Goal: Task Accomplishment & Management: Manage account settings

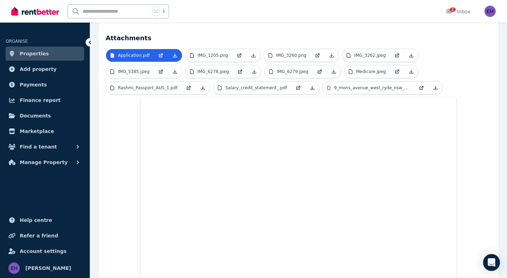
scroll to position [171, 0]
click at [451, 12] on icon at bounding box center [449, 11] width 6 height 5
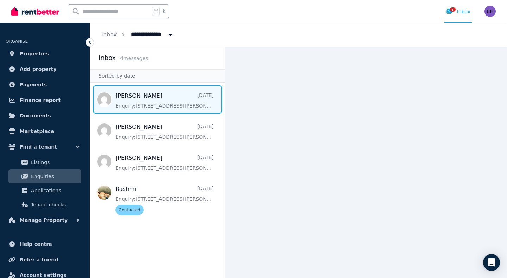
click at [137, 100] on span "Message list" at bounding box center [157, 99] width 135 height 28
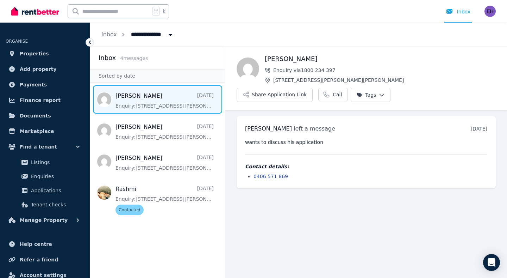
click at [158, 94] on span "Message list" at bounding box center [157, 99] width 135 height 28
click at [300, 138] on pre "wants to discuss his application" at bounding box center [366, 141] width 242 height 7
click at [358, 166] on div "[PERSON_NAME] left a message [DATE] 6:47 pm [DATE][DATE] wants to discuss his a…" at bounding box center [366, 152] width 259 height 72
click at [322, 124] on div "[PERSON_NAME] left a message [DATE] 6:47 pm [DATE][DATE]" at bounding box center [366, 128] width 242 height 8
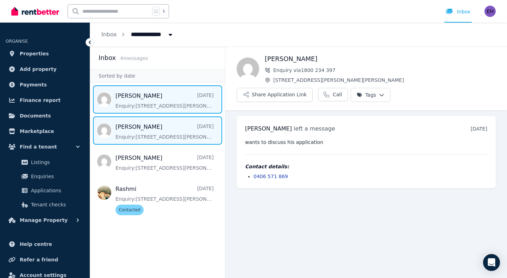
click at [174, 132] on span "Message list" at bounding box center [157, 130] width 135 height 28
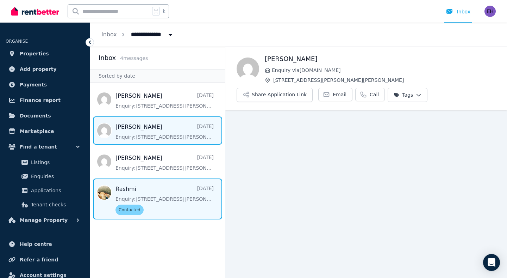
click at [152, 199] on span "Message list" at bounding box center [157, 198] width 135 height 41
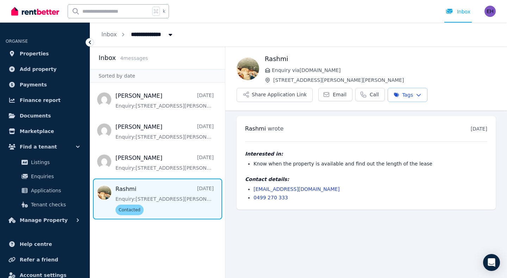
click at [330, 177] on h4 "Contact details:" at bounding box center [366, 178] width 242 height 7
click at [424, 77] on span "[STREET_ADDRESS][PERSON_NAME][PERSON_NAME]" at bounding box center [384, 79] width 223 height 7
click at [51, 173] on span "Enquiries" at bounding box center [55, 176] width 48 height 8
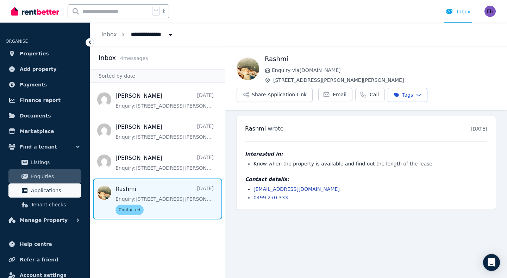
click at [45, 191] on span "Applications" at bounding box center [55, 190] width 48 height 8
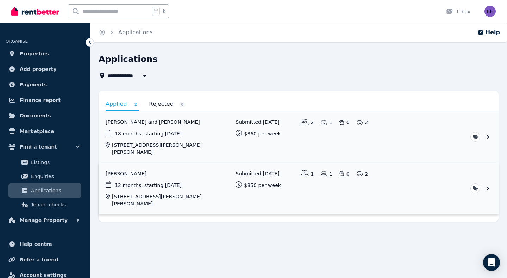
click at [176, 173] on link "View application: John Zhang" at bounding box center [299, 188] width 400 height 51
click at [222, 132] on link "View application: Rashmi Ravindran and Ashish Parmar" at bounding box center [299, 136] width 400 height 51
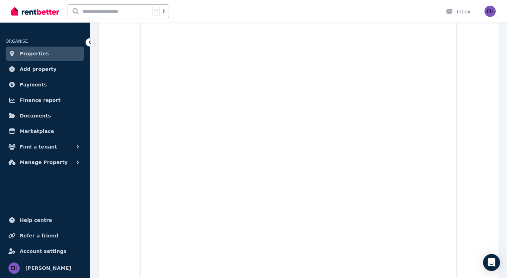
scroll to position [320, 0]
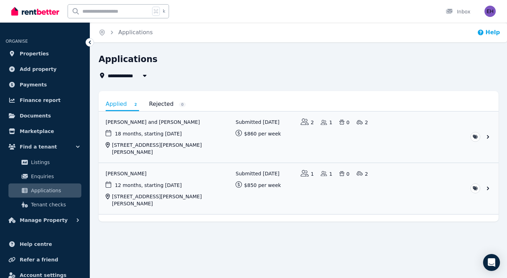
click at [489, 31] on button "Help" at bounding box center [488, 32] width 23 height 8
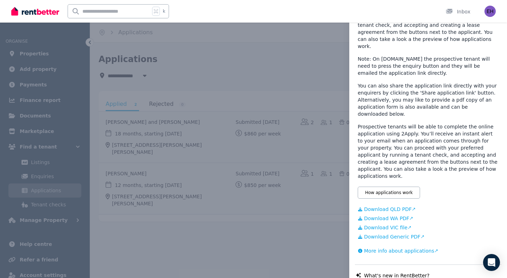
scroll to position [113, 0]
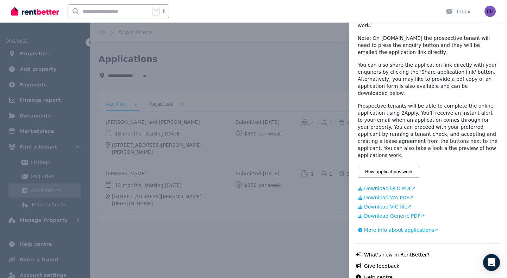
click at [383, 273] on link "Help centre" at bounding box center [378, 276] width 29 height 7
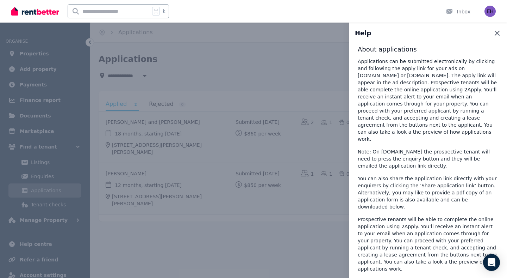
click at [499, 32] on icon "button" at bounding box center [497, 33] width 5 height 5
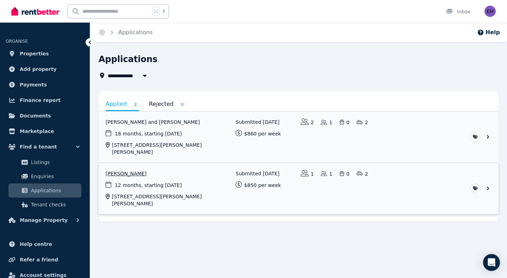
click at [205, 174] on link "View application: John Zhang" at bounding box center [299, 188] width 400 height 51
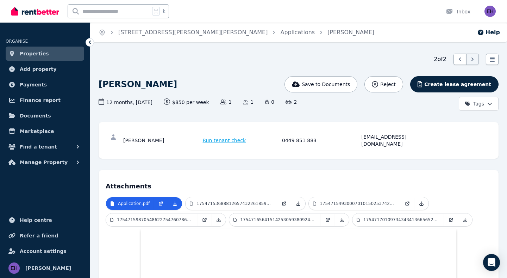
click at [493, 102] on html "Open main menu k Inbox Open user menu ORGANISE Properties Add property Payments…" at bounding box center [253, 139] width 507 height 278
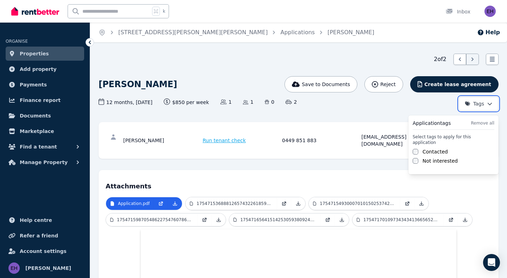
click at [418, 107] on html "Open main menu k Inbox Open user menu ORGANISE Properties Add property Payments…" at bounding box center [253, 139] width 507 height 278
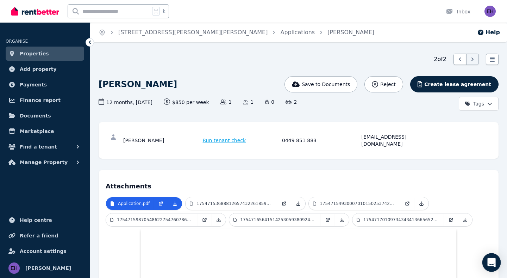
click at [495, 262] on icon "Open Intercom Messenger" at bounding box center [491, 261] width 9 height 9
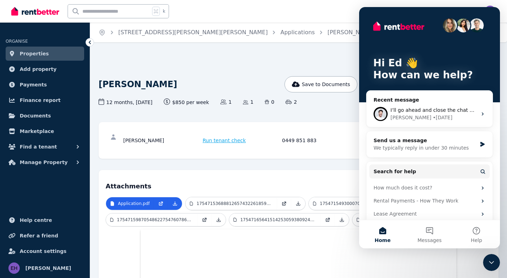
click at [492, 260] on icon "Close Intercom Messenger" at bounding box center [491, 262] width 8 height 8
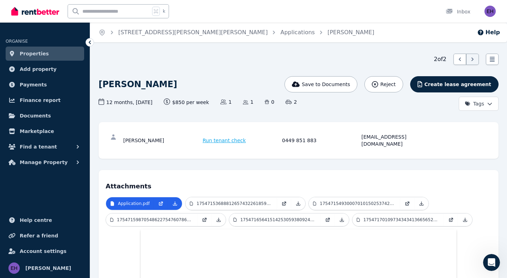
click at [156, 140] on div "[PERSON_NAME] Run tenant check 0449 851 883 [EMAIL_ADDRESS][DOMAIN_NAME]" at bounding box center [299, 140] width 386 height 23
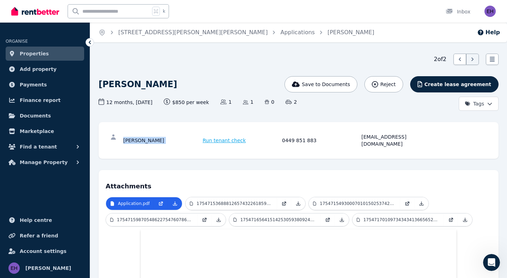
click at [156, 140] on div "[PERSON_NAME] Run tenant check 0449 851 883 [EMAIL_ADDRESS][DOMAIN_NAME]" at bounding box center [299, 140] width 386 height 23
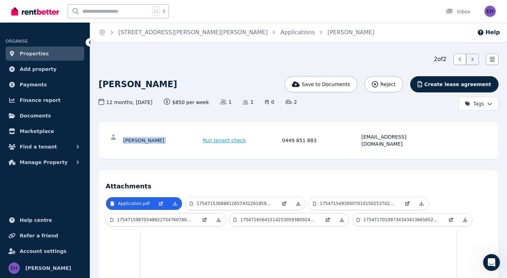
click at [156, 140] on div "[PERSON_NAME] Run tenant check 0449 851 883 [EMAIL_ADDRESS][DOMAIN_NAME]" at bounding box center [299, 140] width 386 height 23
drag, startPoint x: 156, startPoint y: 140, endPoint x: 104, endPoint y: 120, distance: 56.3
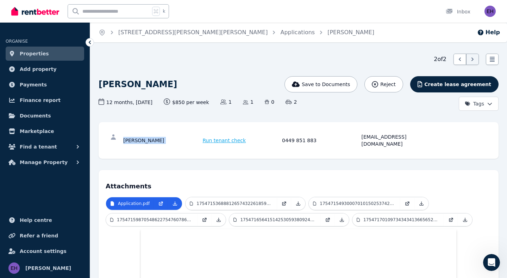
click at [143, 133] on div "[PERSON_NAME] Run tenant check 0449 851 883 [EMAIL_ADDRESS][DOMAIN_NAME]" at bounding box center [299, 140] width 386 height 23
click at [76, 145] on icon "button" at bounding box center [77, 146] width 7 height 7
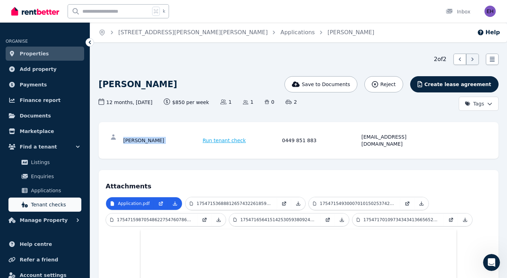
click at [46, 203] on span "Tenant checks" at bounding box center [55, 204] width 48 height 8
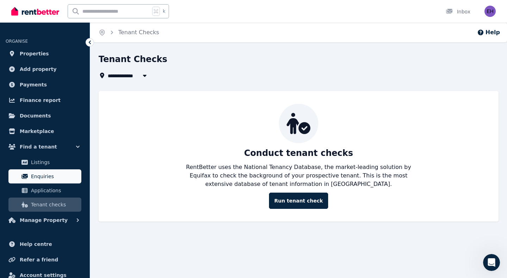
click at [59, 176] on span "Enquiries" at bounding box center [55, 176] width 48 height 8
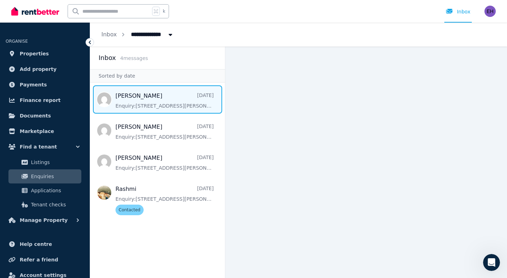
click at [156, 100] on span "Message list" at bounding box center [157, 99] width 135 height 28
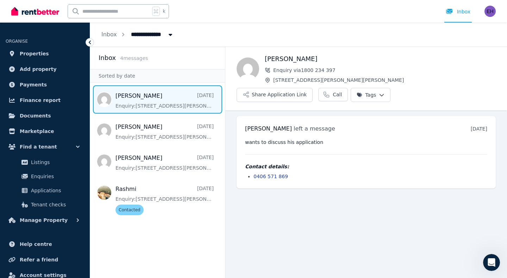
click at [368, 173] on li "0406 571 869" at bounding box center [371, 176] width 234 height 7
click at [368, 116] on div "[PERSON_NAME] left a message [DATE] 6:47 pm [DATE][DATE] wants to discuss his a…" at bounding box center [366, 152] width 259 height 72
click at [45, 52] on link "Properties" at bounding box center [45, 53] width 79 height 14
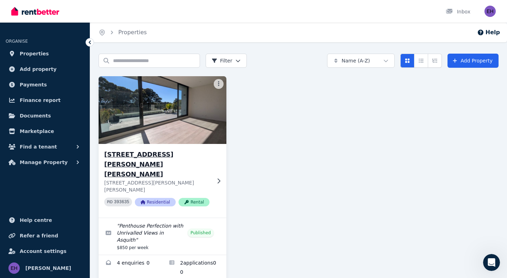
click at [195, 157] on h3 "[STREET_ADDRESS][PERSON_NAME][PERSON_NAME]" at bounding box center [157, 164] width 107 height 30
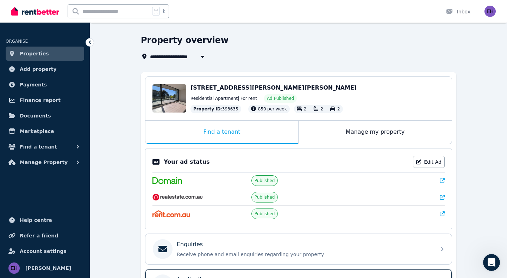
scroll to position [19, 0]
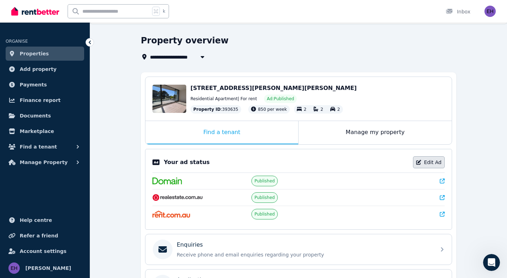
click at [427, 162] on link "Edit Ad" at bounding box center [429, 162] width 32 height 12
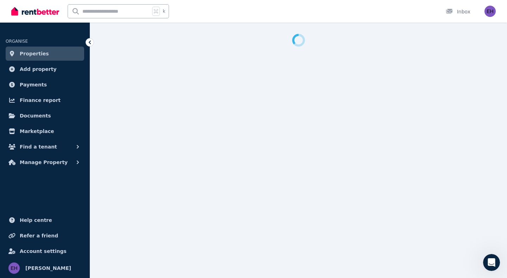
select select "**********"
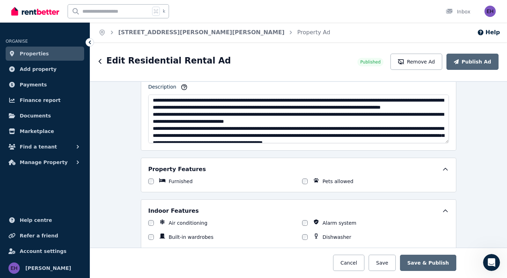
scroll to position [453, 0]
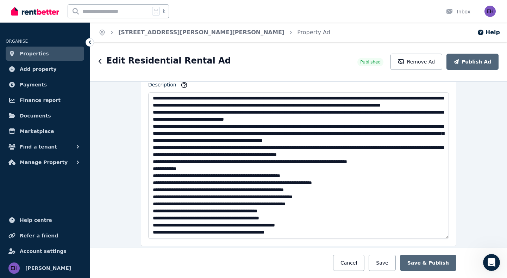
drag, startPoint x: 448, startPoint y: 139, endPoint x: 480, endPoint y: 240, distance: 105.7
click at [480, 240] on div "**********" at bounding box center [298, 179] width 417 height 197
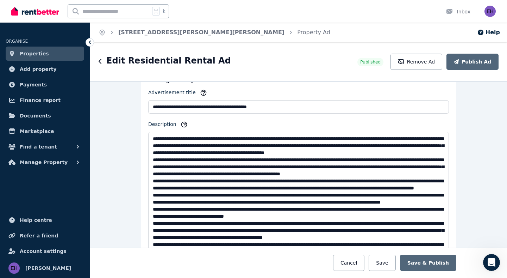
scroll to position [414, 0]
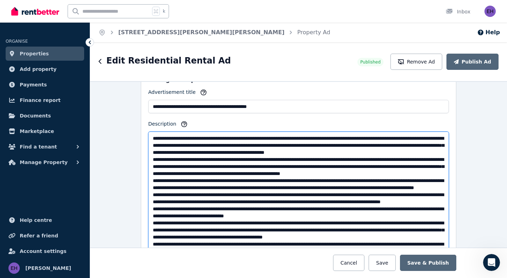
click at [325, 160] on textarea "Description" at bounding box center [298, 205] width 301 height 149
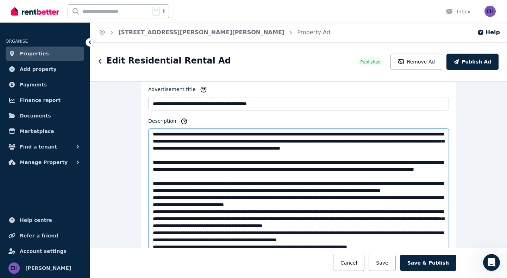
scroll to position [44, 0]
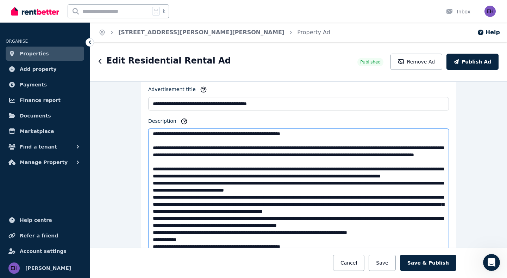
click at [264, 205] on textarea "Description" at bounding box center [298, 203] width 301 height 149
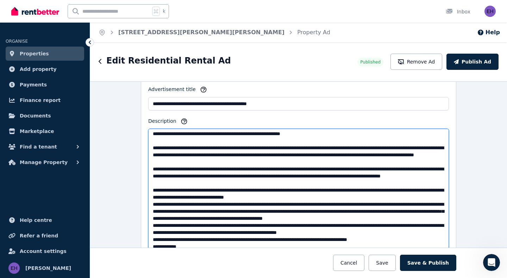
click at [362, 224] on textarea "Description" at bounding box center [298, 203] width 301 height 149
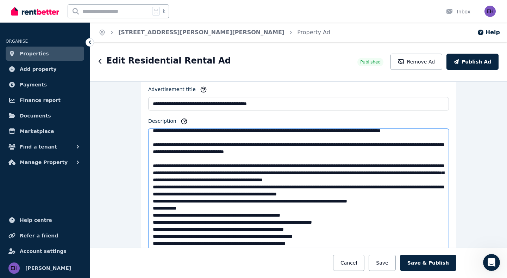
scroll to position [125, 0]
click at [304, 180] on textarea "Description" at bounding box center [298, 203] width 301 height 149
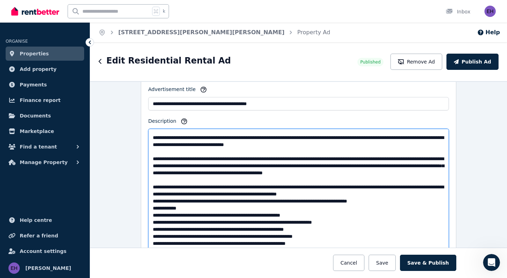
click at [410, 206] on textarea "Description" at bounding box center [298, 203] width 301 height 149
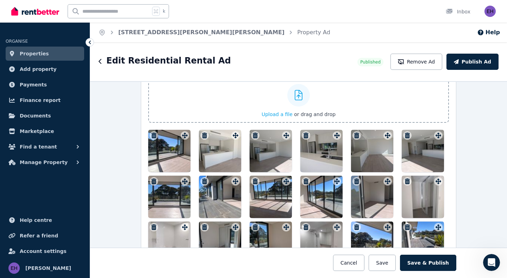
scroll to position [972, 0]
type textarea "**********"
click at [206, 135] on icon "button" at bounding box center [204, 135] width 7 height 6
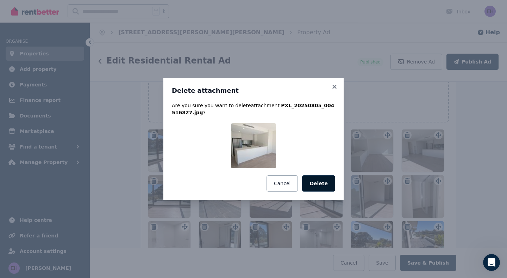
click at [326, 184] on button "Delete" at bounding box center [318, 183] width 33 height 16
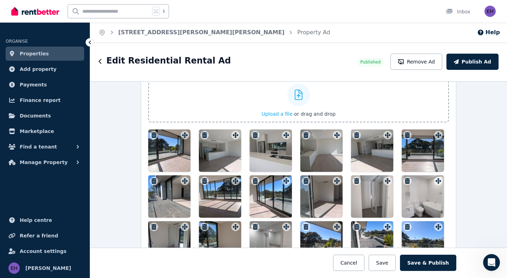
click at [205, 133] on icon "button" at bounding box center [204, 135] width 7 height 6
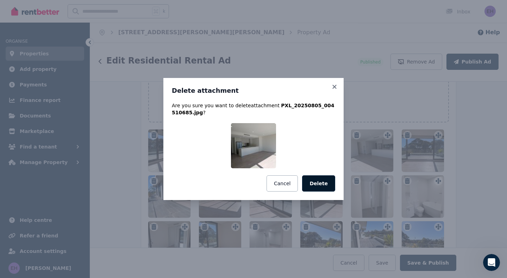
click at [317, 182] on button "Delete" at bounding box center [318, 183] width 33 height 16
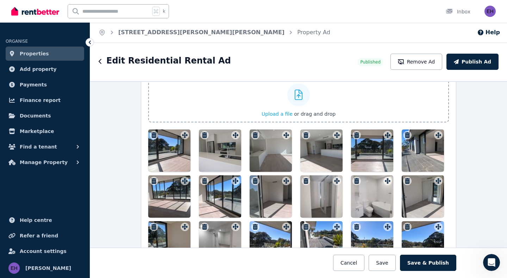
click at [206, 133] on icon "button" at bounding box center [204, 135] width 5 height 6
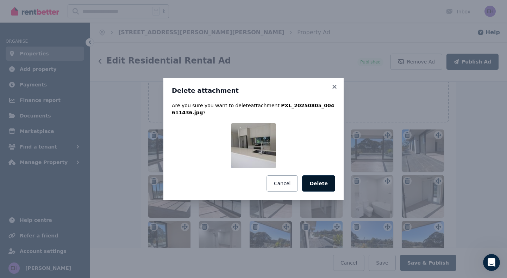
click at [322, 179] on button "Delete" at bounding box center [318, 183] width 33 height 16
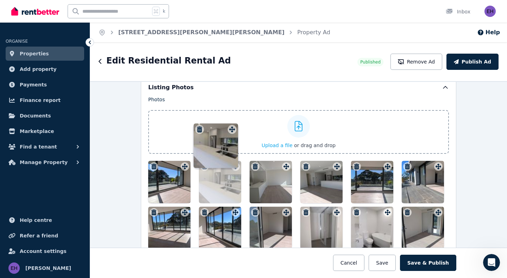
scroll to position [937, 0]
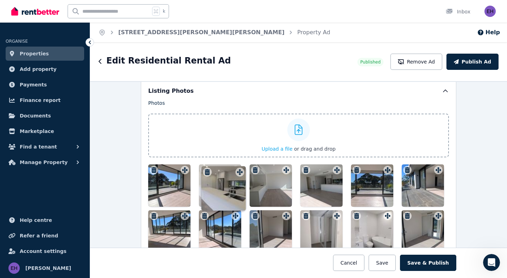
drag, startPoint x: 184, startPoint y: 233, endPoint x: 238, endPoint y: 166, distance: 85.6
click at [238, 166] on div "Photos Upload a file or drag and drop Uploaded " PXL_20250809_002425733.jpg " U…" at bounding box center [298, 221] width 301 height 244
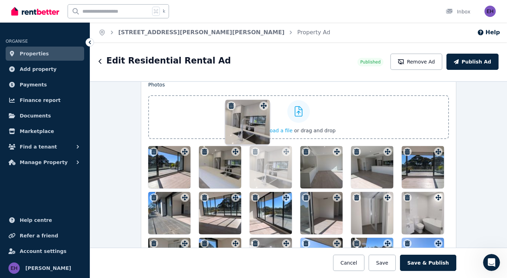
scroll to position [908, 0]
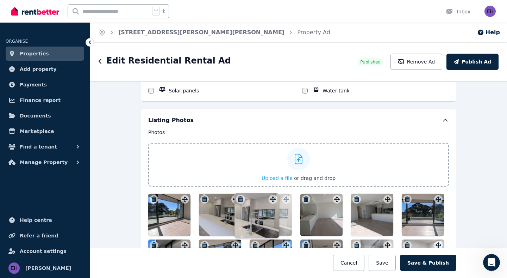
drag, startPoint x: 234, startPoint y: 224, endPoint x: 270, endPoint y: 192, distance: 48.9
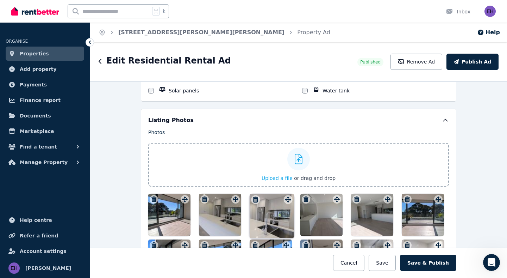
click at [270, 192] on div "Photos Upload a file or drag and drop Uploaded " PXL_20250809_002425733.jpg " U…" at bounding box center [298, 251] width 301 height 244
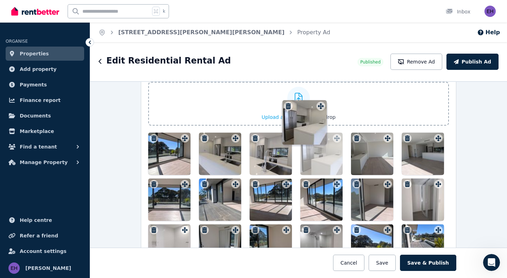
scroll to position [955, 0]
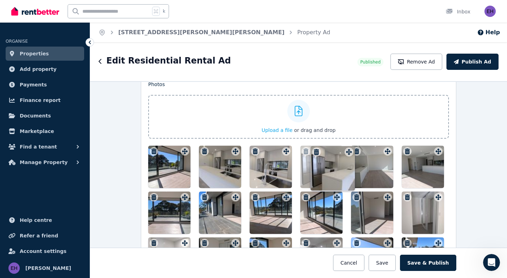
drag, startPoint x: 286, startPoint y: 223, endPoint x: 348, endPoint y: 145, distance: 99.2
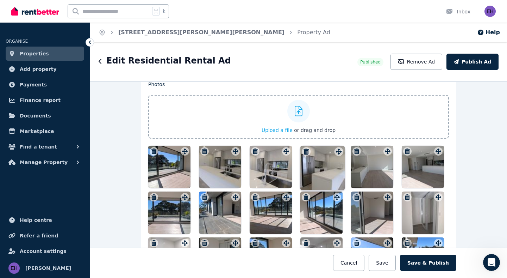
click at [348, 145] on div "Photos Upload a file or drag and drop Uploaded " PXL_20250809_002425733.jpg " U…" at bounding box center [298, 203] width 301 height 244
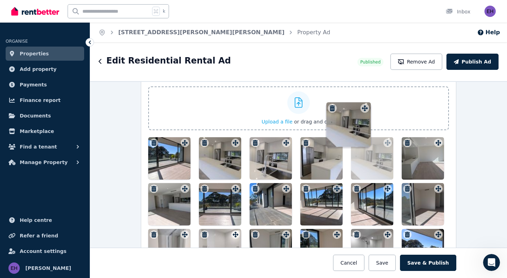
scroll to position [948, 0]
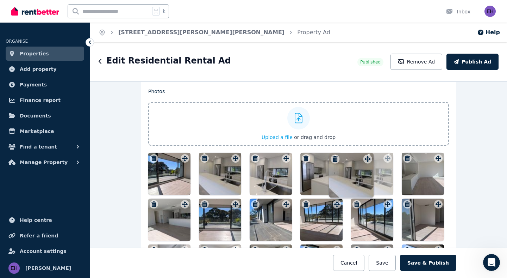
drag, startPoint x: 336, startPoint y: 235, endPoint x: 366, endPoint y: 153, distance: 87.7
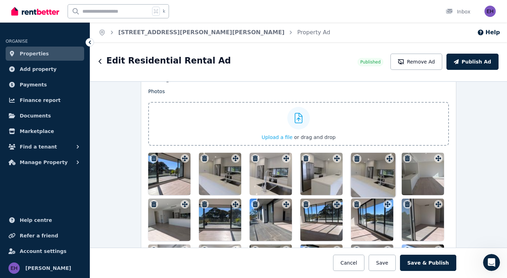
click at [366, 153] on div "Photos Upload a file or drag and drop Uploaded " PXL_20250809_002425733.jpg " U…" at bounding box center [298, 210] width 301 height 244
drag, startPoint x: 322, startPoint y: 213, endPoint x: 277, endPoint y: 238, distance: 51.9
click at [277, 238] on div at bounding box center [298, 242] width 301 height 180
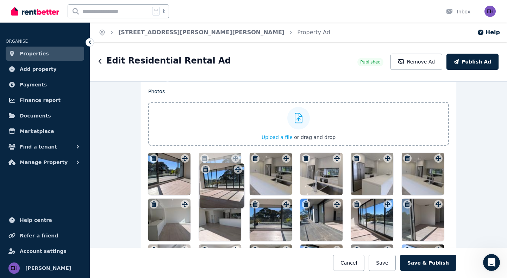
drag, startPoint x: 336, startPoint y: 204, endPoint x: 236, endPoint y: 162, distance: 108.3
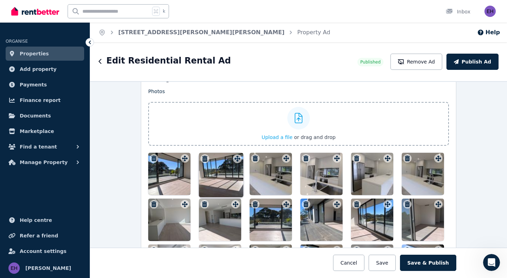
click at [236, 162] on div "Photos Upload a file or drag and drop Uploaded " PXL_20250809_002425733.jpg " U…" at bounding box center [298, 210] width 301 height 244
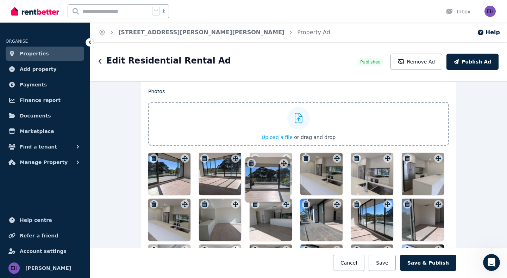
drag, startPoint x: 286, startPoint y: 205, endPoint x: 283, endPoint y: 158, distance: 47.3
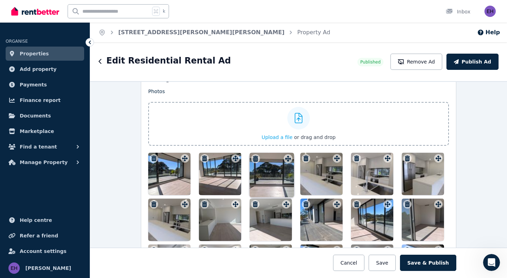
click at [283, 158] on div "Photos Upload a file or drag and drop Uploaded " PXL_20250809_002425733.jpg " U…" at bounding box center [298, 210] width 301 height 244
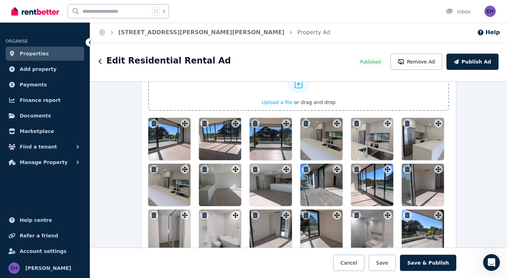
scroll to position [981, 0]
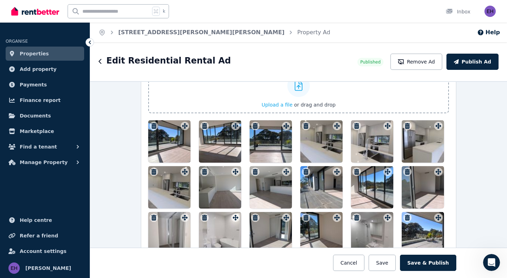
click at [179, 141] on div at bounding box center [169, 141] width 42 height 42
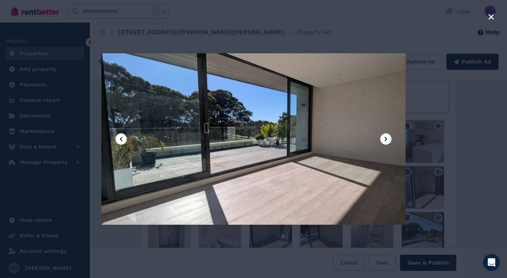
click at [386, 138] on icon at bounding box center [386, 139] width 2 height 4
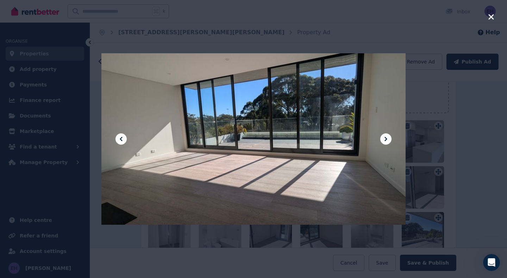
click at [386, 138] on icon at bounding box center [386, 139] width 2 height 4
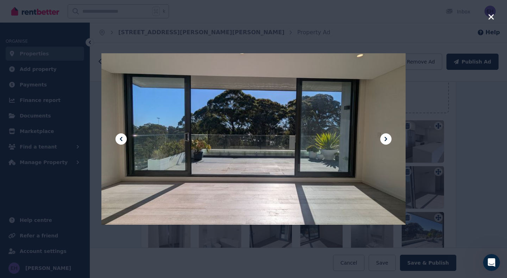
click at [386, 138] on icon at bounding box center [386, 139] width 2 height 4
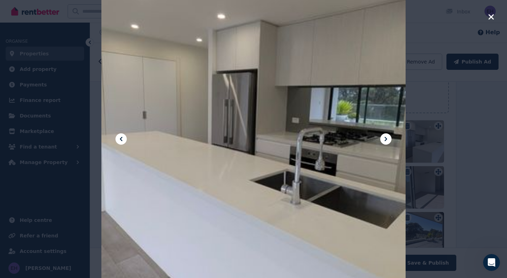
click at [387, 138] on icon at bounding box center [386, 139] width 2 height 4
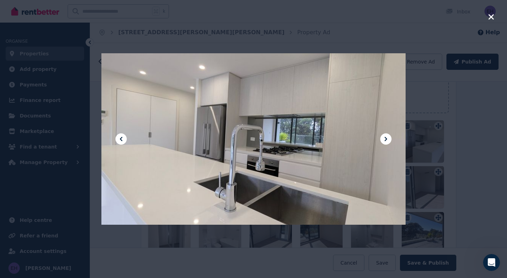
click at [123, 138] on icon at bounding box center [121, 139] width 8 height 8
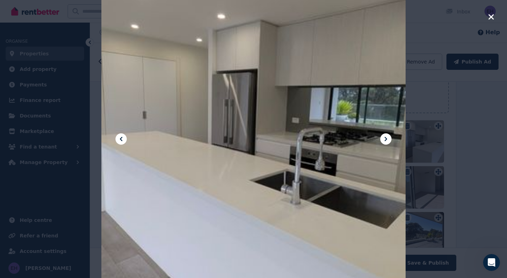
click at [387, 140] on icon at bounding box center [386, 139] width 8 height 8
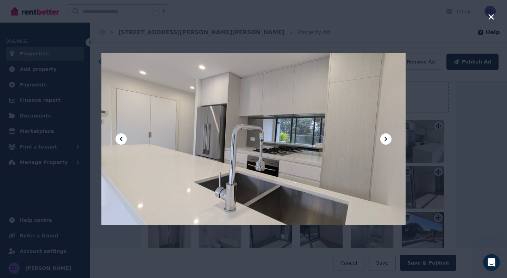
click at [387, 140] on icon at bounding box center [386, 139] width 8 height 8
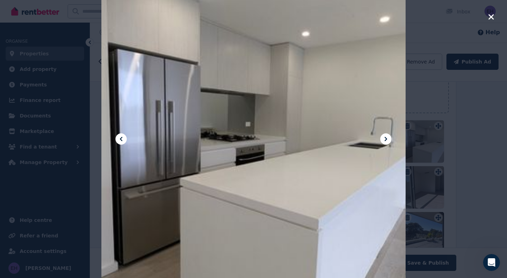
click at [387, 139] on icon at bounding box center [386, 139] width 8 height 8
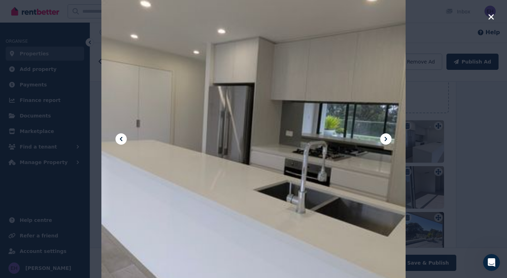
click at [494, 15] on icon "button" at bounding box center [491, 17] width 6 height 8
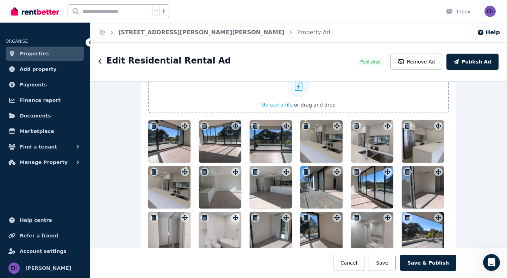
click at [306, 125] on icon "button" at bounding box center [306, 126] width 5 height 6
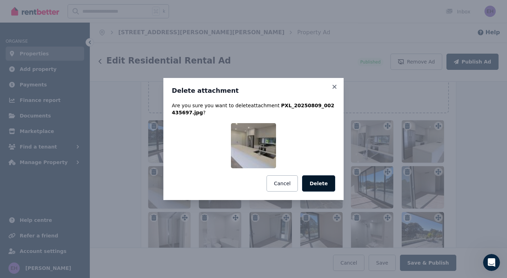
click at [316, 185] on button "Delete" at bounding box center [318, 183] width 33 height 16
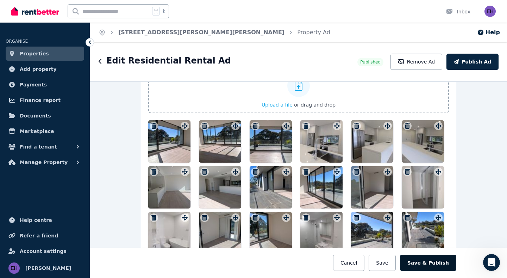
click at [431, 261] on button "Save & Publish" at bounding box center [428, 262] width 56 height 16
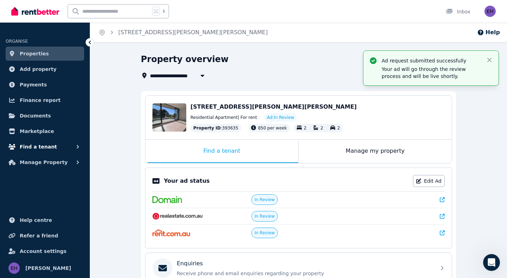
click at [63, 145] on button "Find a tenant" at bounding box center [45, 146] width 79 height 14
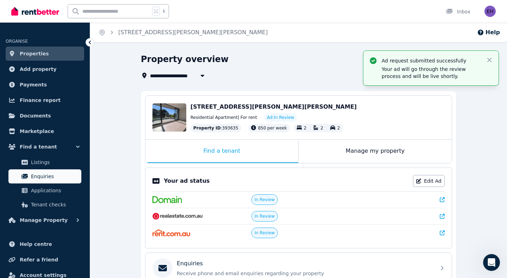
click at [51, 176] on span "Enquiries" at bounding box center [55, 176] width 48 height 8
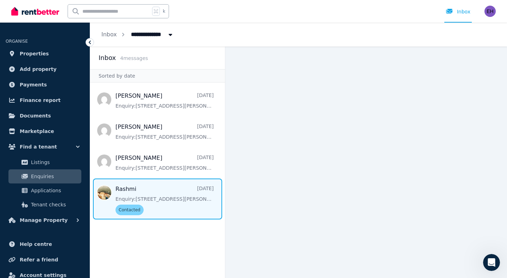
click at [171, 194] on span "Message list" at bounding box center [157, 198] width 135 height 41
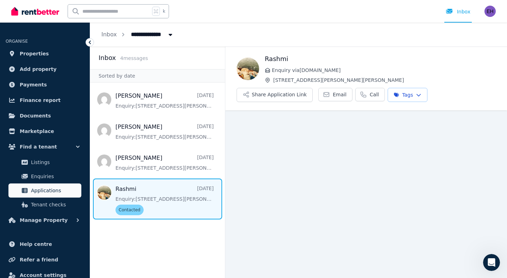
click at [52, 189] on span "Applications" at bounding box center [55, 190] width 48 height 8
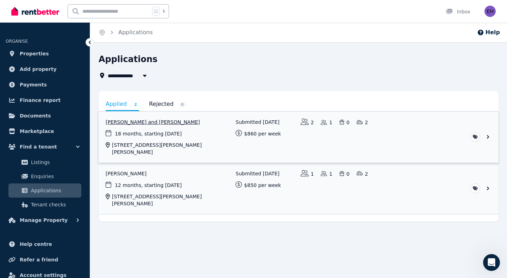
click at [213, 144] on link "View application: Rashmi Ravindran and Ashish Parmar" at bounding box center [299, 136] width 400 height 51
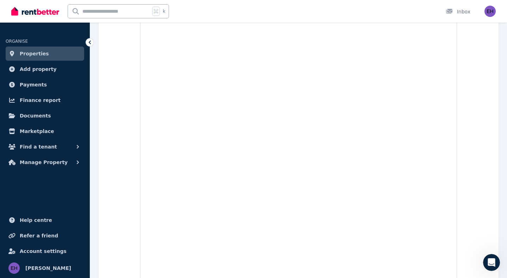
scroll to position [994, 0]
